Goal: Task Accomplishment & Management: Use online tool/utility

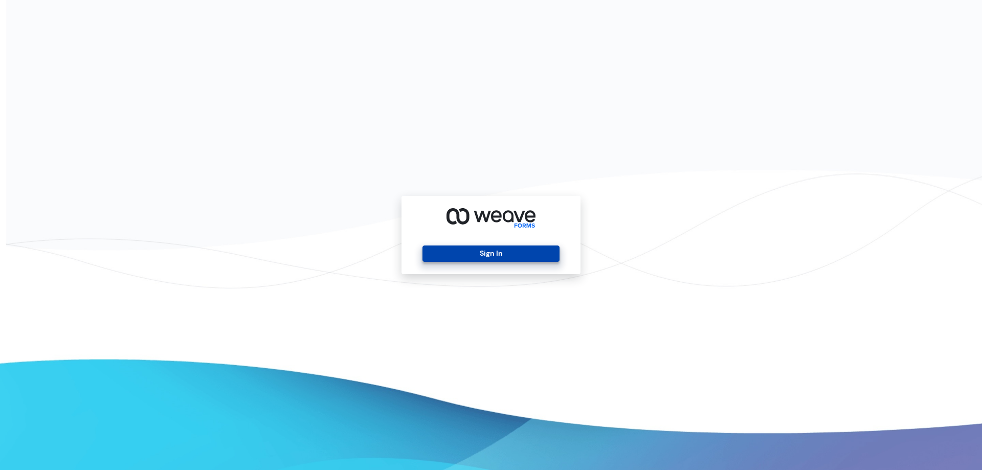
click at [532, 254] on button "Sign In" at bounding box center [491, 254] width 137 height 16
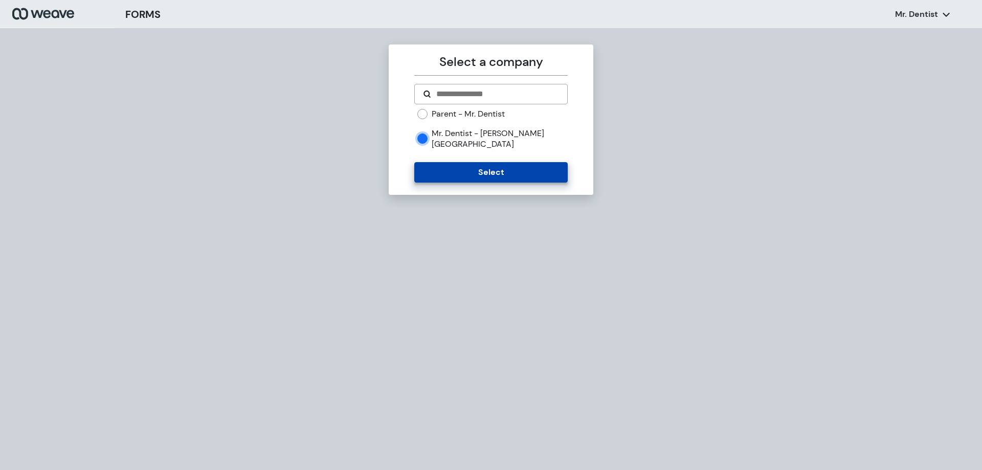
click at [448, 162] on button "Select" at bounding box center [490, 172] width 153 height 20
